Goal: Use online tool/utility: Utilize a website feature to perform a specific function

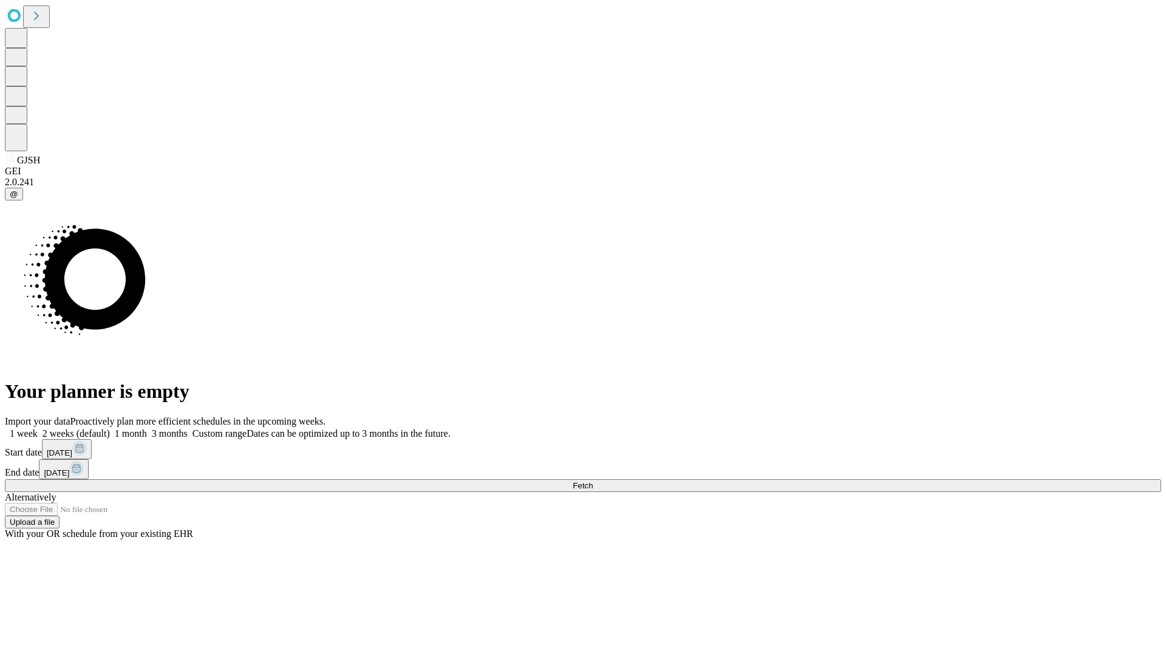
click at [593, 481] on span "Fetch" at bounding box center [583, 485] width 20 height 9
